Goal: Task Accomplishment & Management: Manage account settings

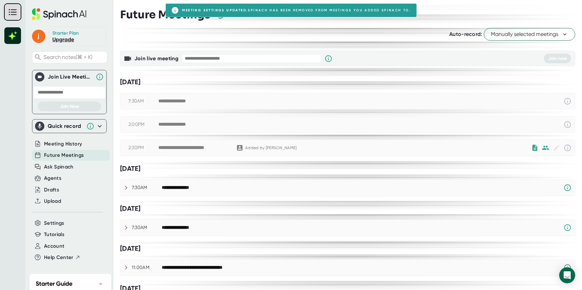
click at [524, 34] on span "Manually selected meetings" at bounding box center [529, 34] width 77 height 8
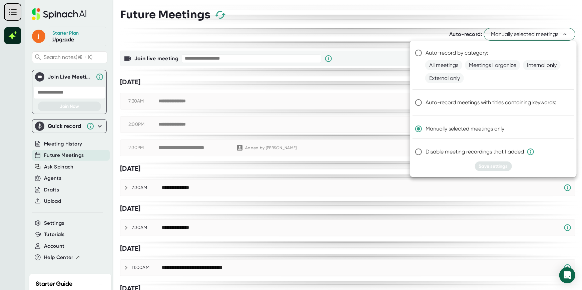
click at [346, 100] on div at bounding box center [291, 145] width 582 height 290
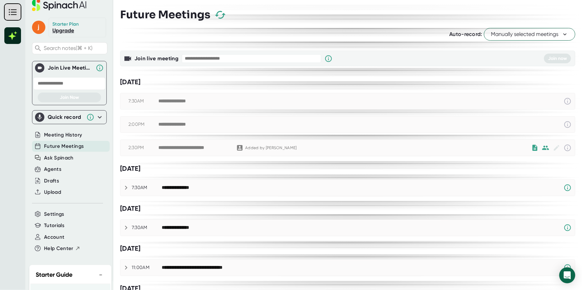
scroll to position [11, 0]
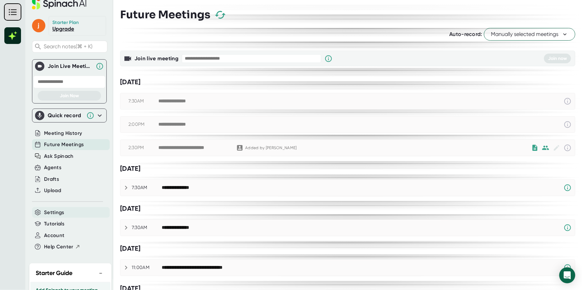
click at [47, 213] on span "Settings" at bounding box center [54, 213] width 20 height 8
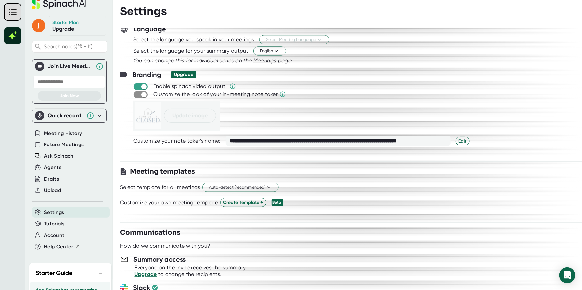
scroll to position [101, 0]
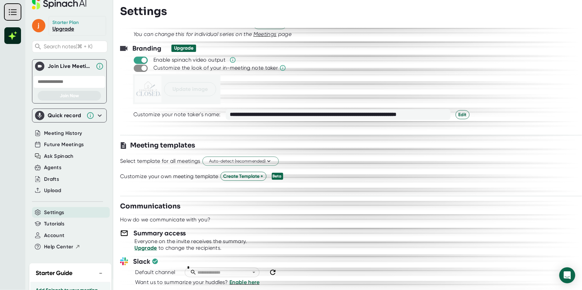
click at [142, 69] on span at bounding box center [141, 68] width 14 height 7
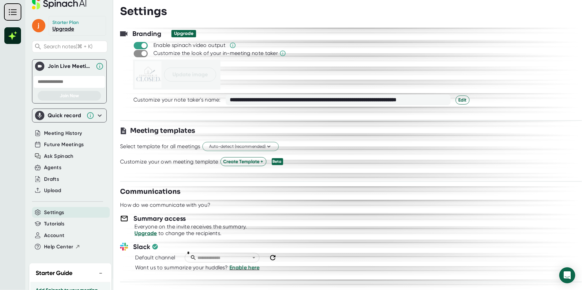
scroll to position [150, 0]
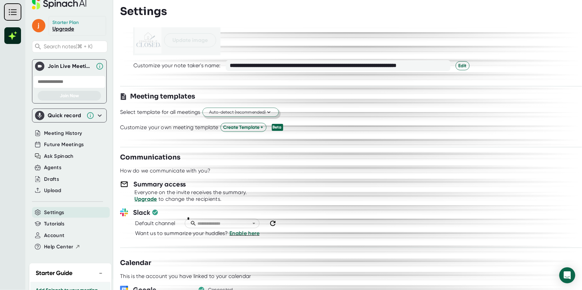
click at [265, 112] on span "Auto-detect (recommended)" at bounding box center [240, 112] width 63 height 6
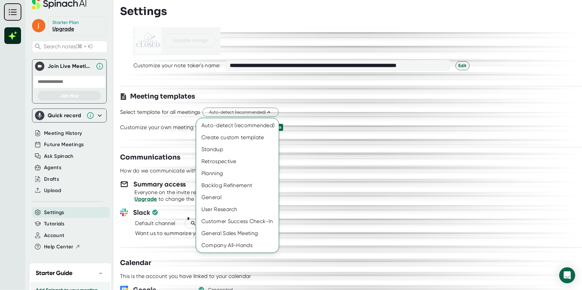
click at [348, 113] on div at bounding box center [291, 145] width 582 height 290
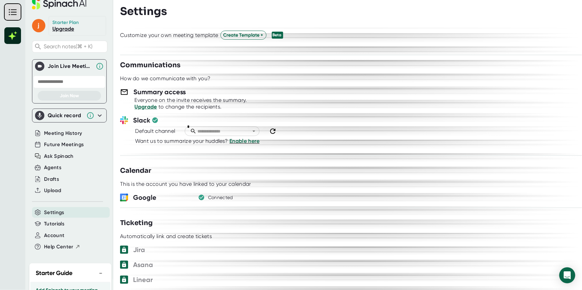
scroll to position [244, 0]
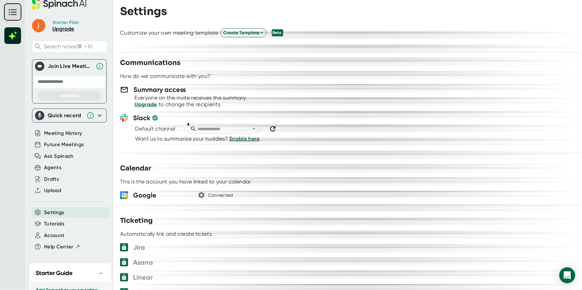
click at [202, 194] on icon "button" at bounding box center [201, 195] width 6 height 6
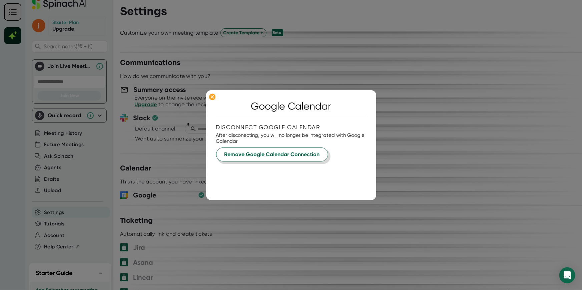
click at [253, 157] on button "Remove Google Calendar Connection" at bounding box center [272, 155] width 112 height 14
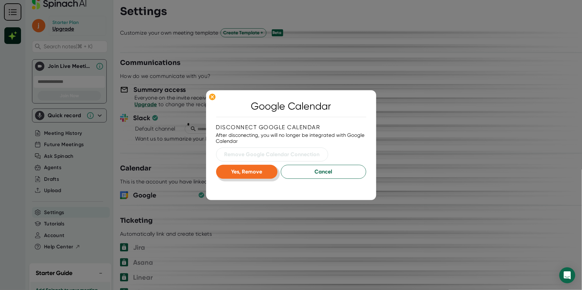
click at [239, 170] on span "Yes, Remove" at bounding box center [246, 172] width 31 height 6
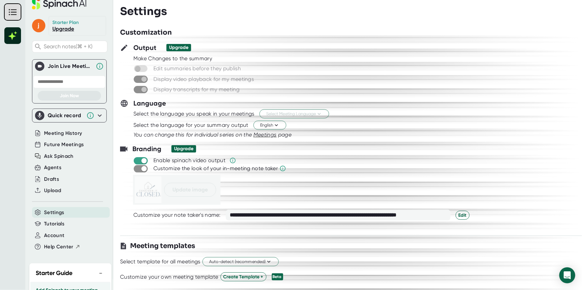
scroll to position [0, 0]
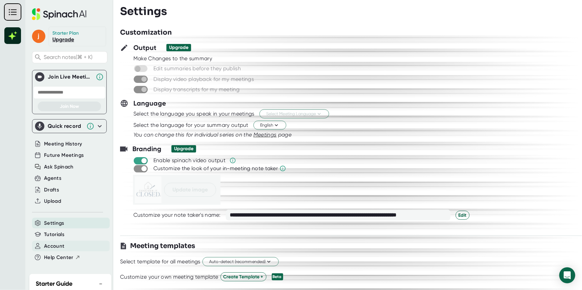
click at [50, 245] on span "Account" at bounding box center [54, 247] width 20 height 8
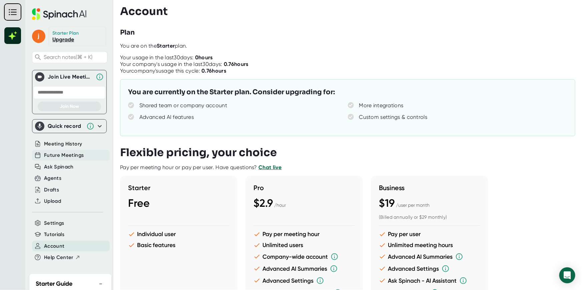
click at [56, 156] on span "Future Meetings" at bounding box center [64, 156] width 40 height 8
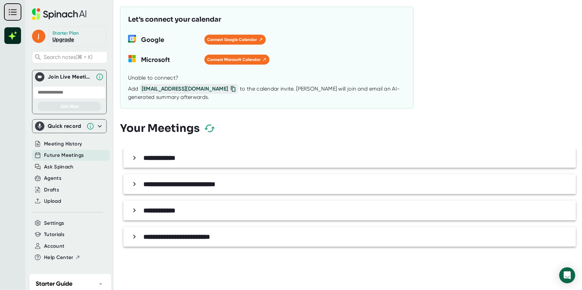
click at [129, 156] on div "**********" at bounding box center [351, 158] width 445 height 12
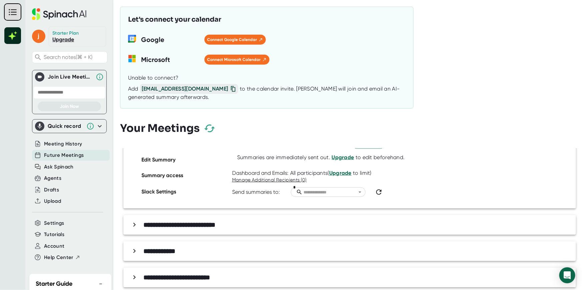
scroll to position [144, 0]
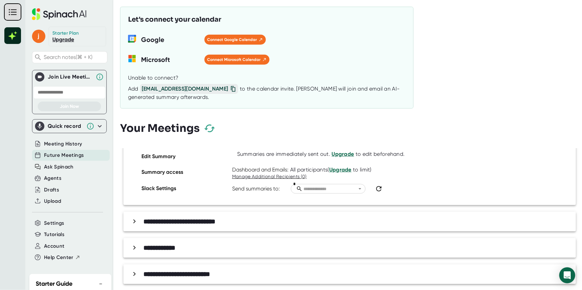
drag, startPoint x: 134, startPoint y: 244, endPoint x: 139, endPoint y: 245, distance: 4.5
click at [134, 244] on icon at bounding box center [134, 248] width 8 height 8
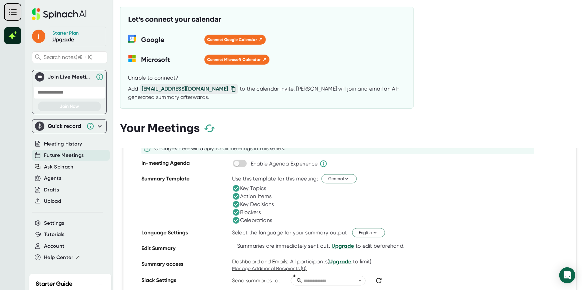
scroll to position [326, 0]
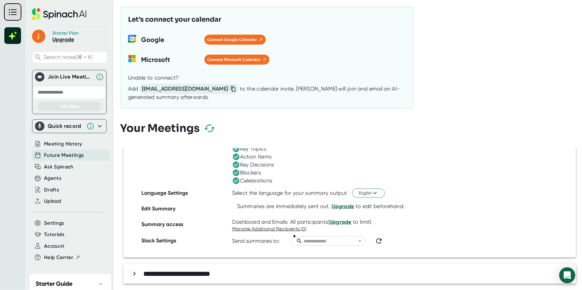
click at [145, 274] on b "**********" at bounding box center [176, 274] width 67 height 7
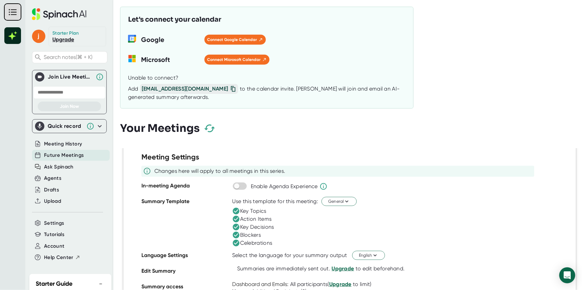
scroll to position [508, 0]
